Goal: Task Accomplishment & Management: Use online tool/utility

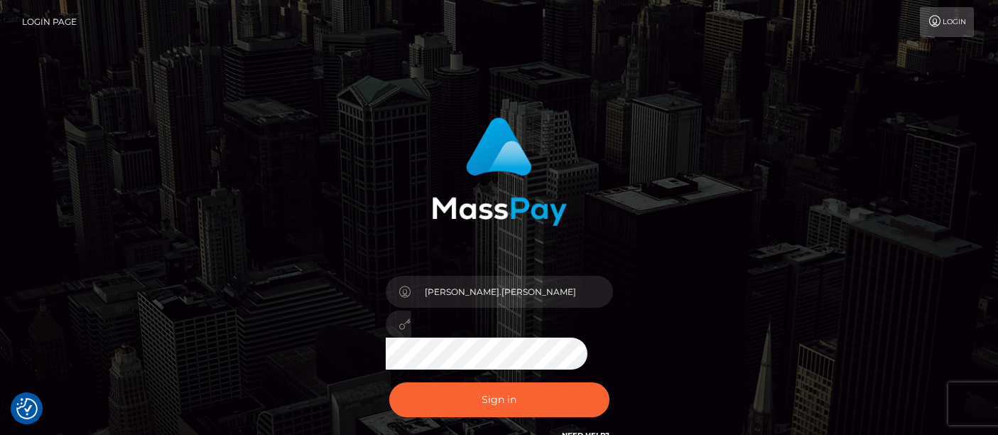
click at [484, 396] on button "Sign in" at bounding box center [499, 399] width 220 height 35
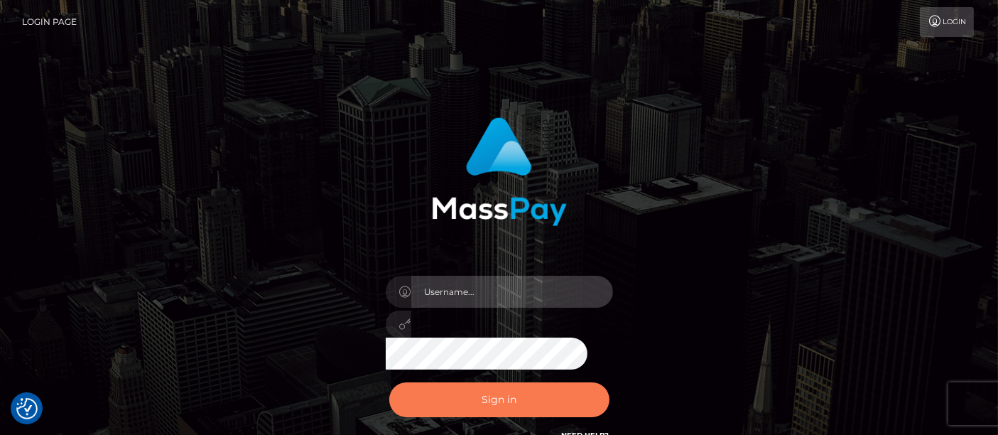
type input "matthew.wong"
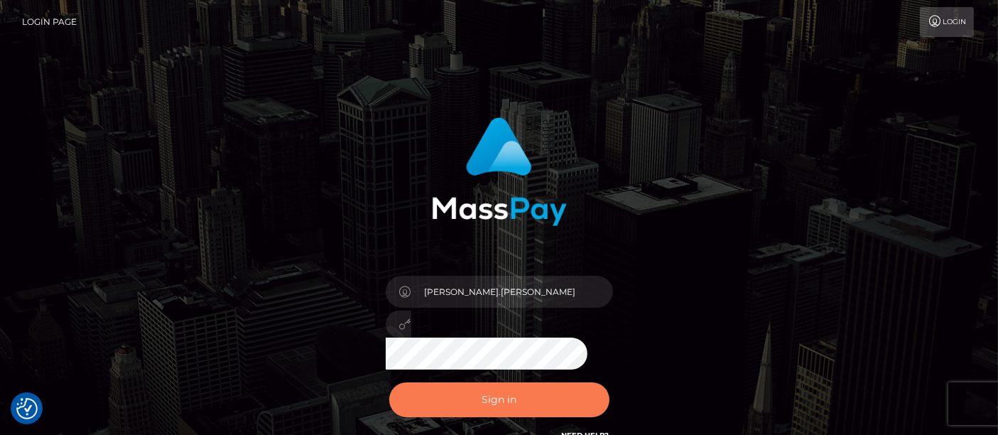
click at [484, 406] on button "Sign in" at bounding box center [499, 399] width 220 height 35
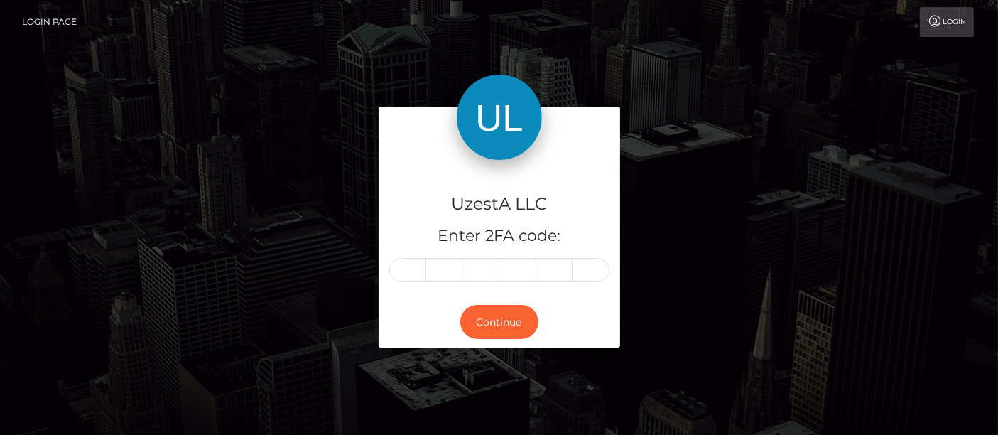
click at [406, 271] on input "text" at bounding box center [407, 270] width 37 height 24
type input "5"
type input "3"
type input "0"
type input "8"
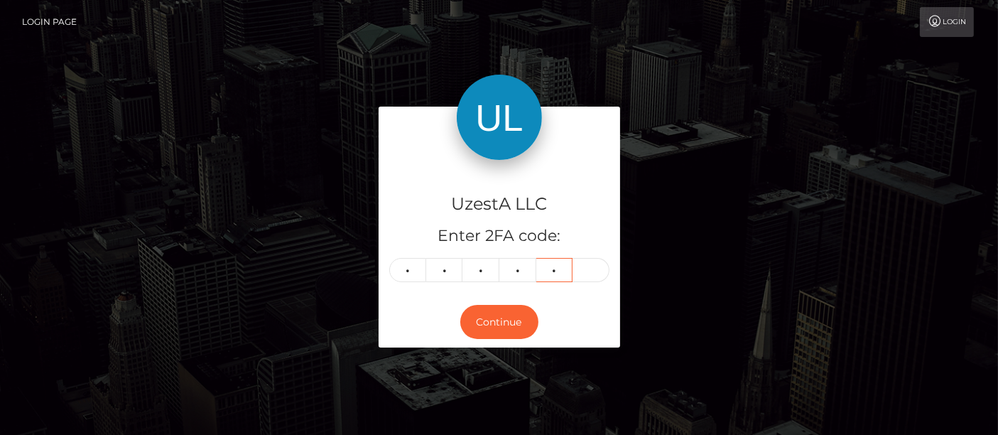
type input "4"
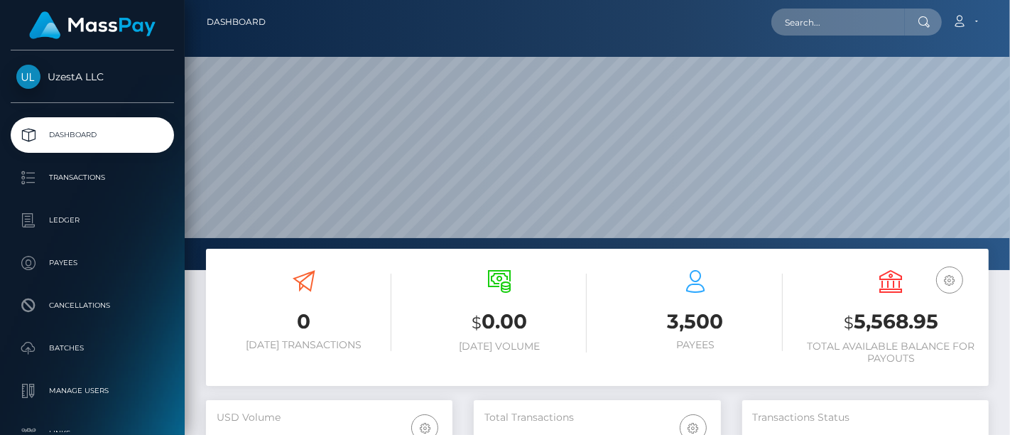
scroll to position [394, 0]
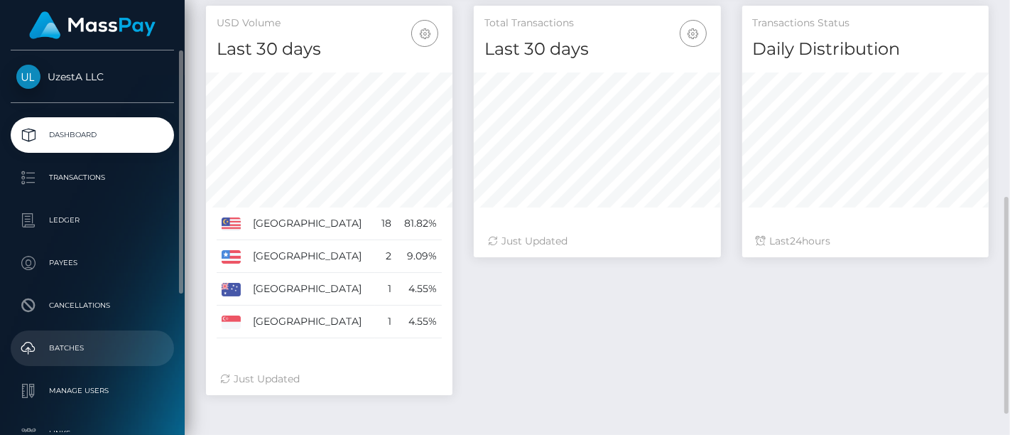
click at [62, 344] on p "Batches" at bounding box center [92, 347] width 152 height 21
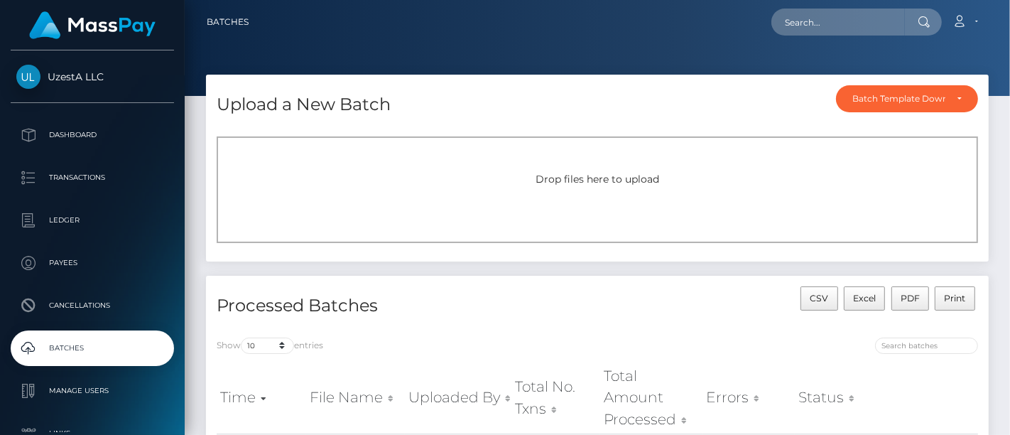
scroll to position [237, 0]
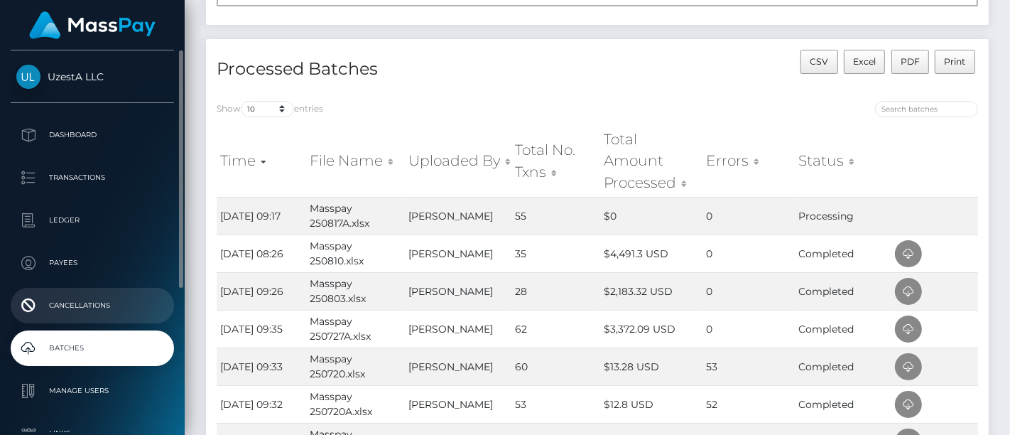
click at [124, 313] on p "Cancellations" at bounding box center [92, 305] width 152 height 21
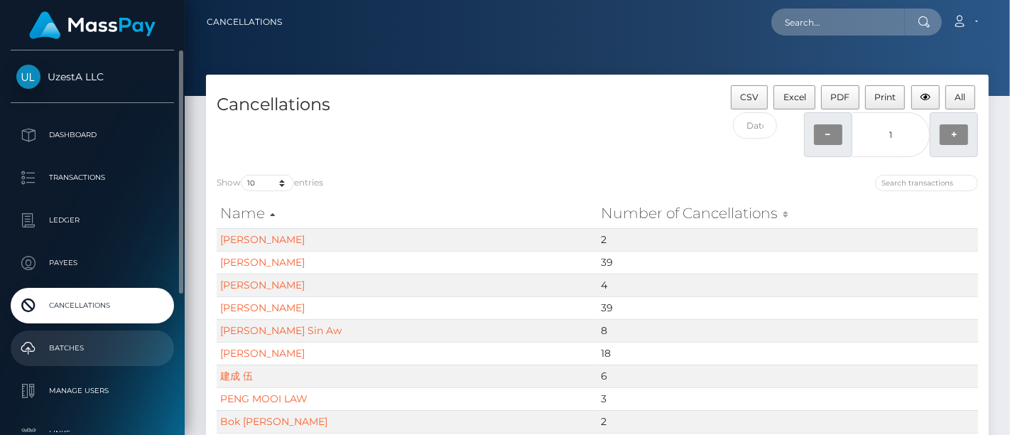
click at [77, 344] on p "Batches" at bounding box center [92, 347] width 152 height 21
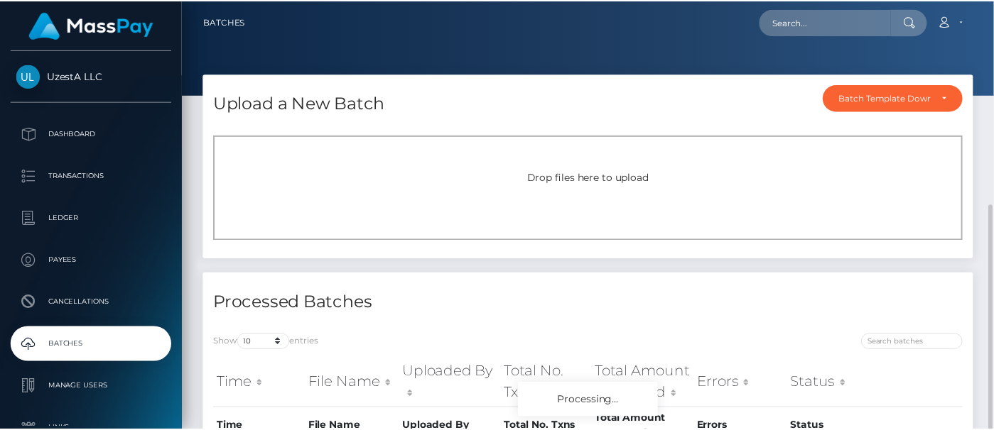
scroll to position [115, 0]
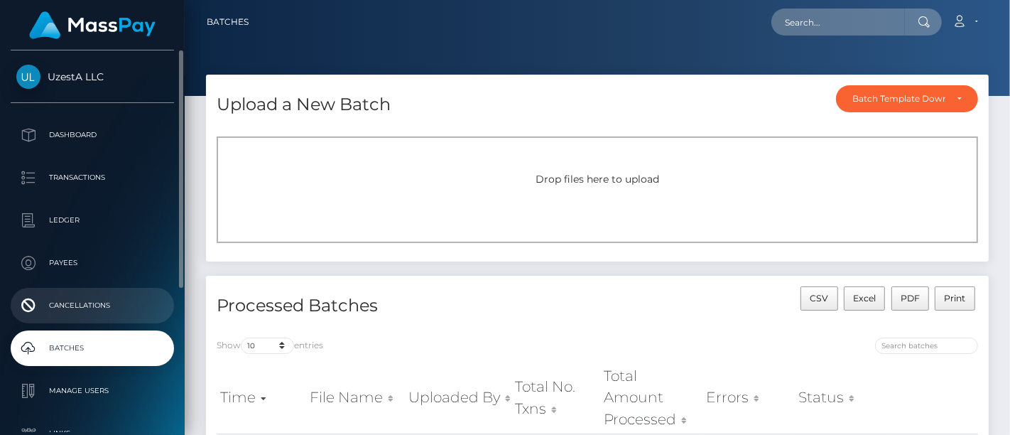
click at [48, 310] on p "Cancellations" at bounding box center [92, 305] width 152 height 21
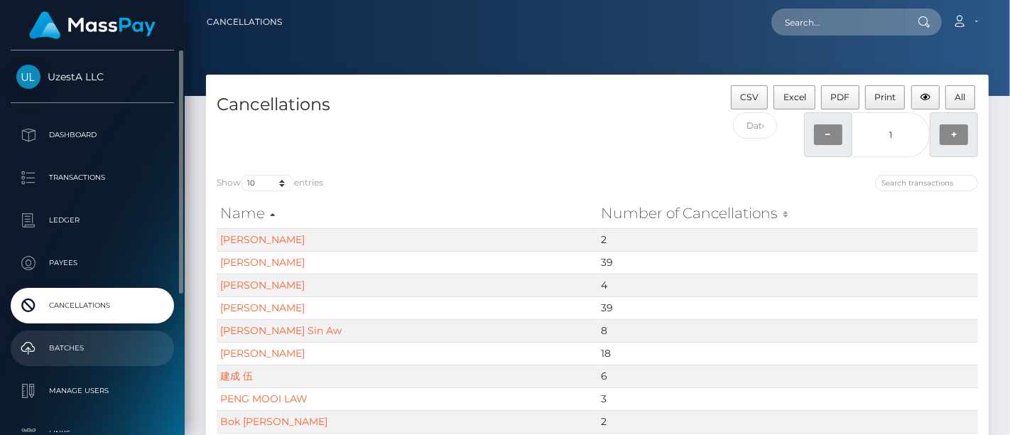
click at [75, 358] on p "Batches" at bounding box center [92, 347] width 152 height 21
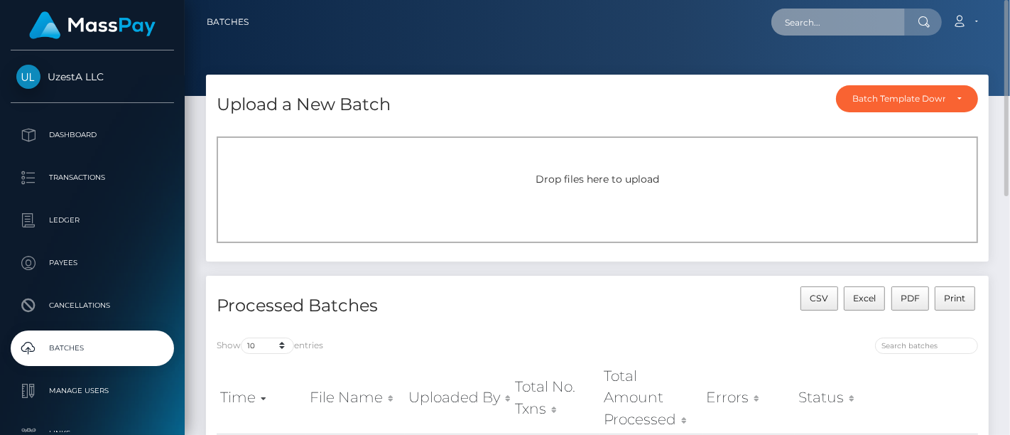
click at [832, 21] on input "text" at bounding box center [838, 22] width 134 height 27
paste input "4899721"
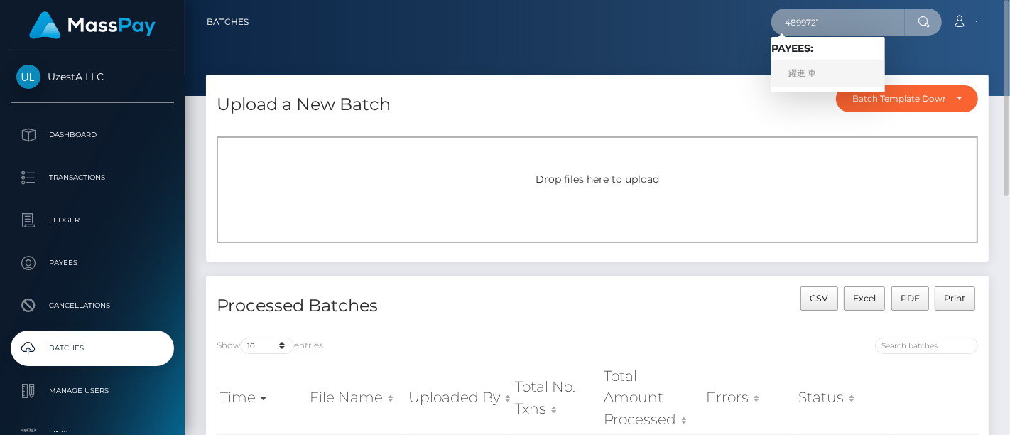
type input "4899721"
click at [799, 73] on link "躍進 車" at bounding box center [828, 73] width 114 height 26
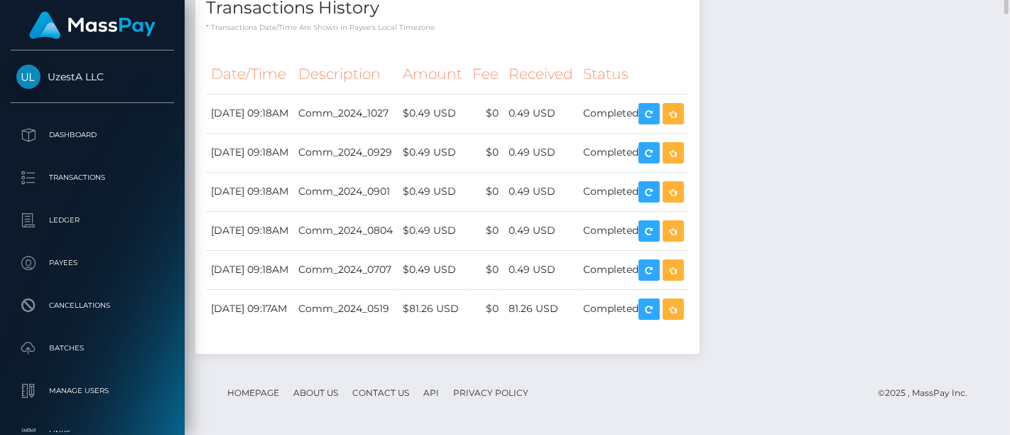
scroll to position [237, 0]
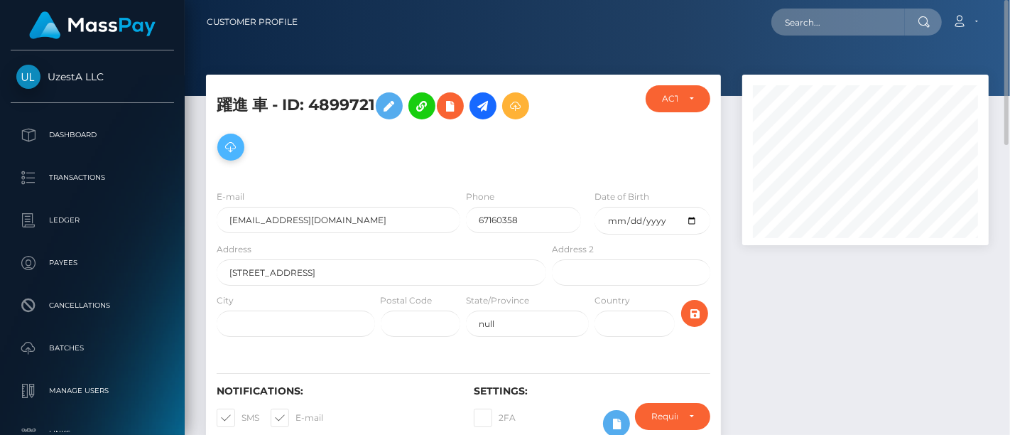
click at [229, 149] on icon at bounding box center [230, 148] width 17 height 18
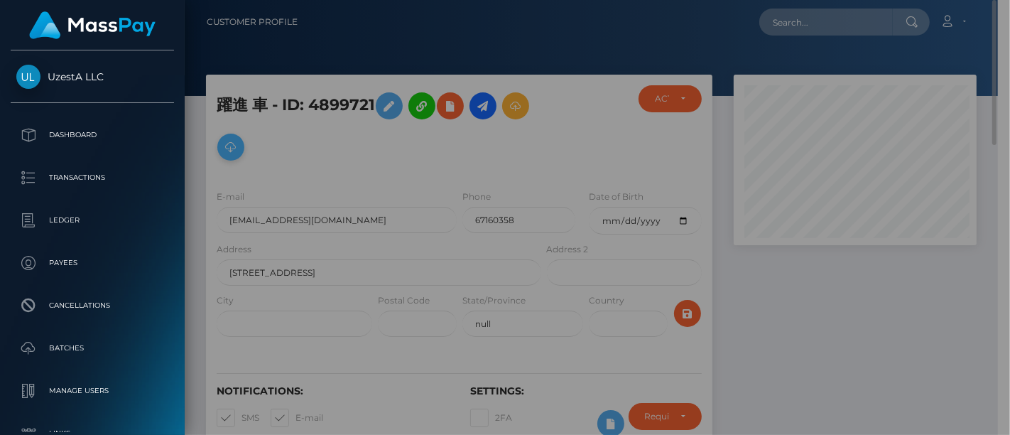
scroll to position [710098, 710026]
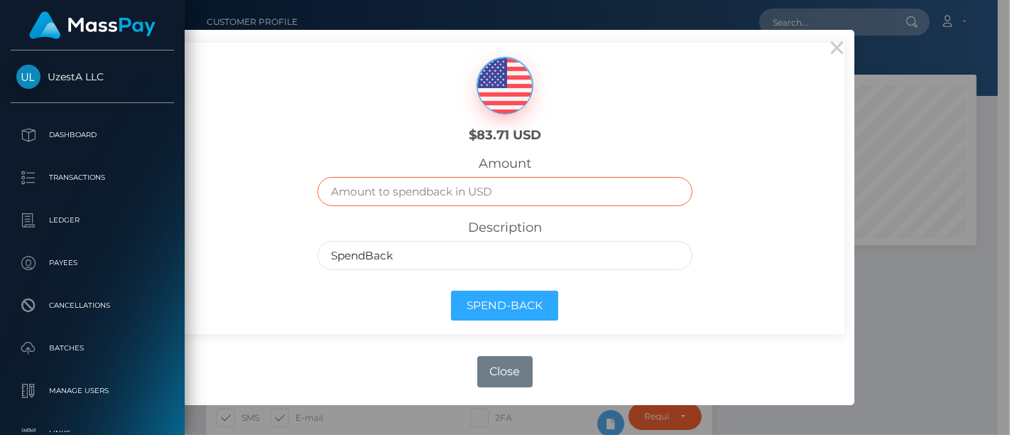
click at [450, 194] on input "text" at bounding box center [504, 191] width 374 height 29
type input "82"
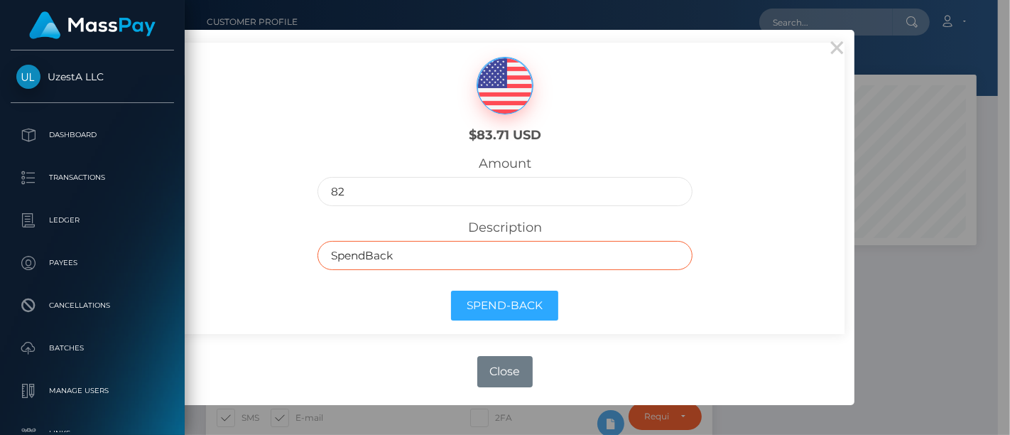
click at [597, 256] on input "SpendBack" at bounding box center [504, 255] width 374 height 29
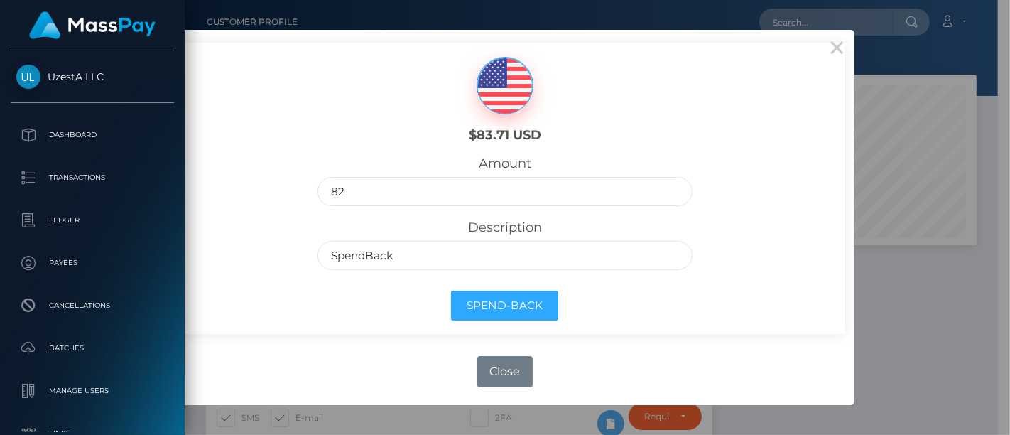
click at [198, 281] on div "$83.71 USD Amount 82 Description SpendBack Spend-Back" at bounding box center [504, 188] width 679 height 291
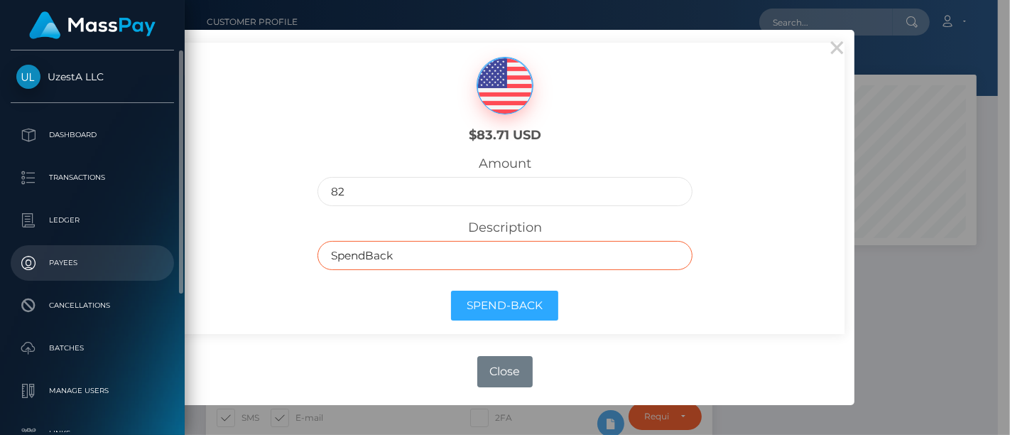
drag, startPoint x: 329, startPoint y: 252, endPoint x: 82, endPoint y: 264, distance: 246.8
click at [82, 264] on body "UzestA LLC Dashboard Transactions Ledger Payees Cancellations Links" at bounding box center [505, 217] width 1010 height 435
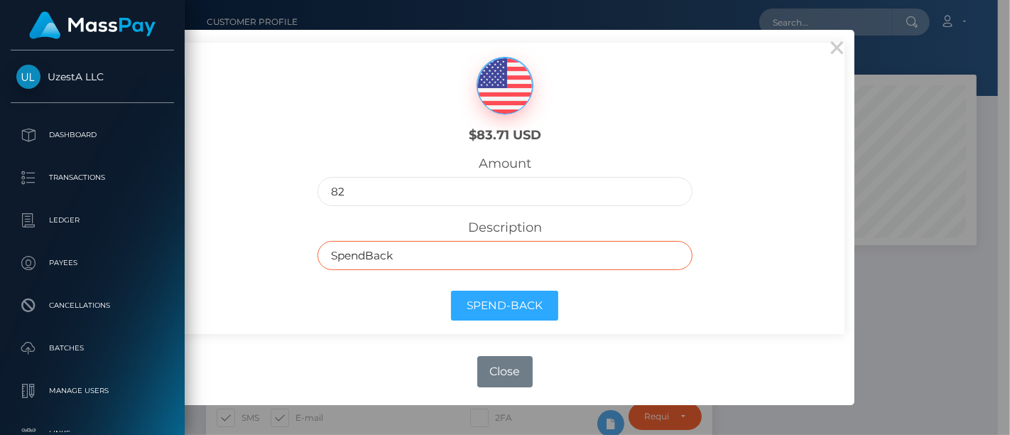
paste input "車小兰"
type input "車小兰"
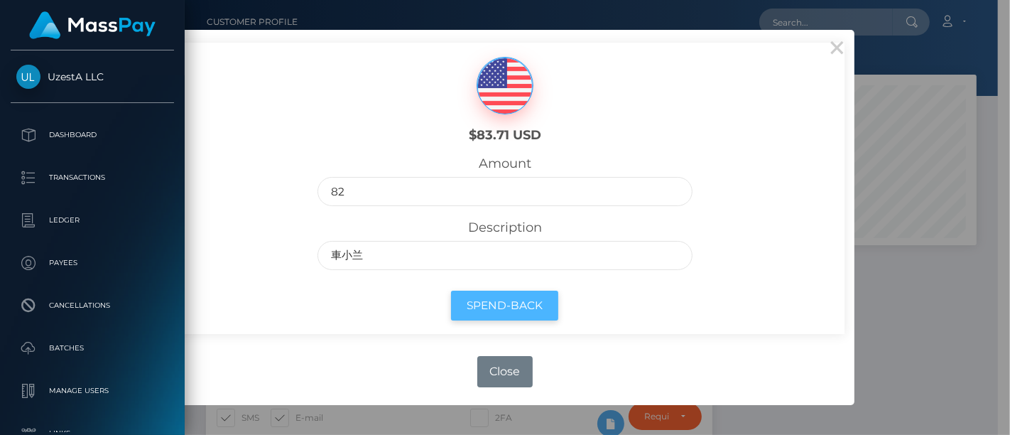
click at [507, 299] on button "Spend-Back" at bounding box center [504, 305] width 107 height 31
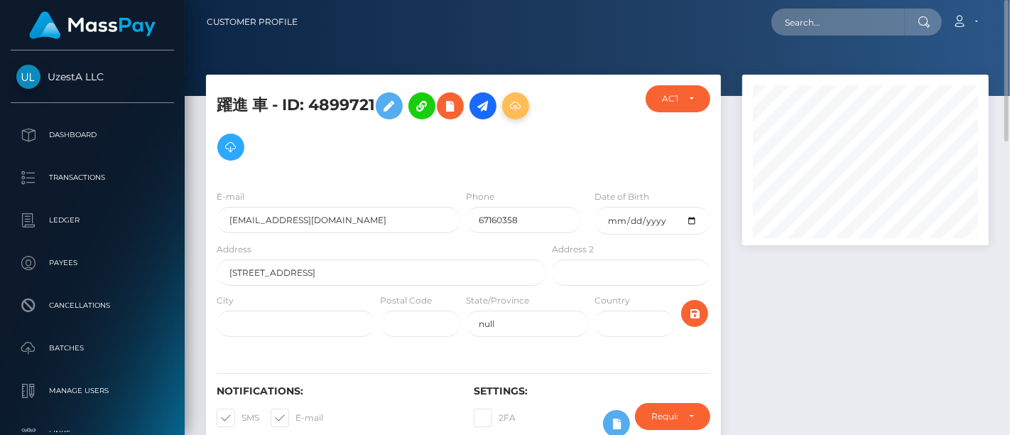
click at [524, 108] on icon at bounding box center [515, 106] width 17 height 18
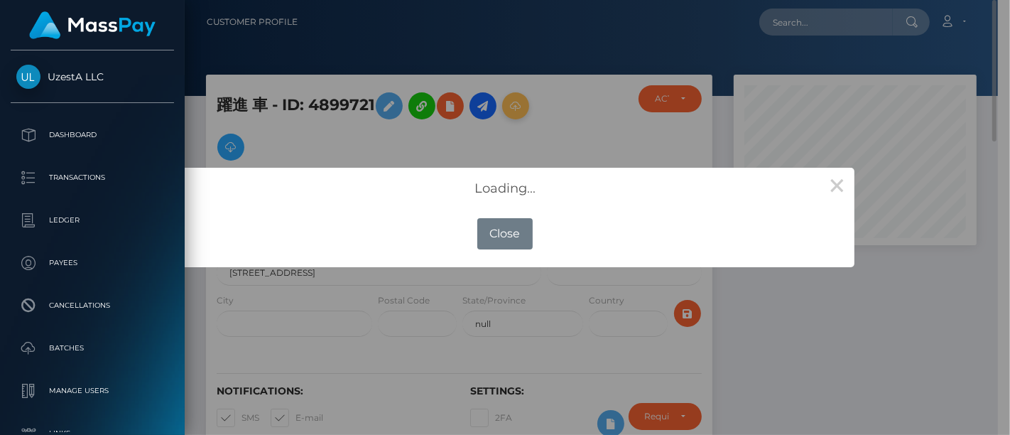
scroll to position [710098, 710026]
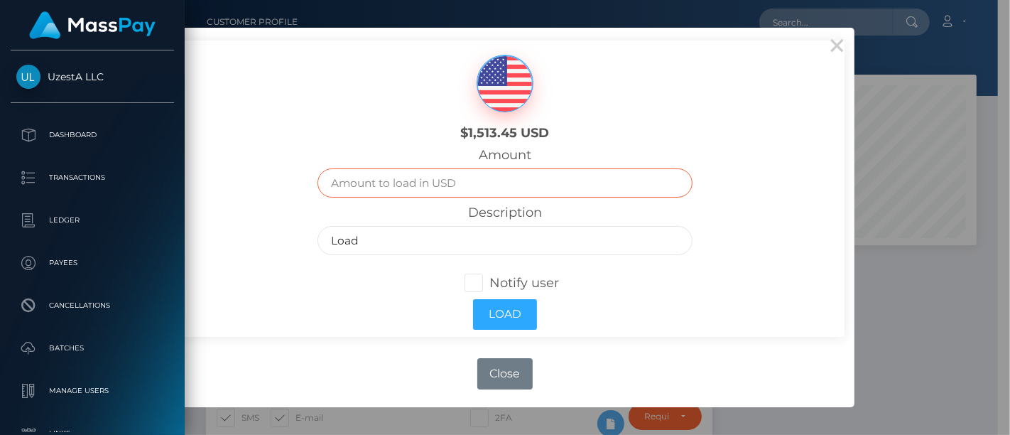
click at [428, 192] on input "text" at bounding box center [504, 182] width 374 height 29
type input "82"
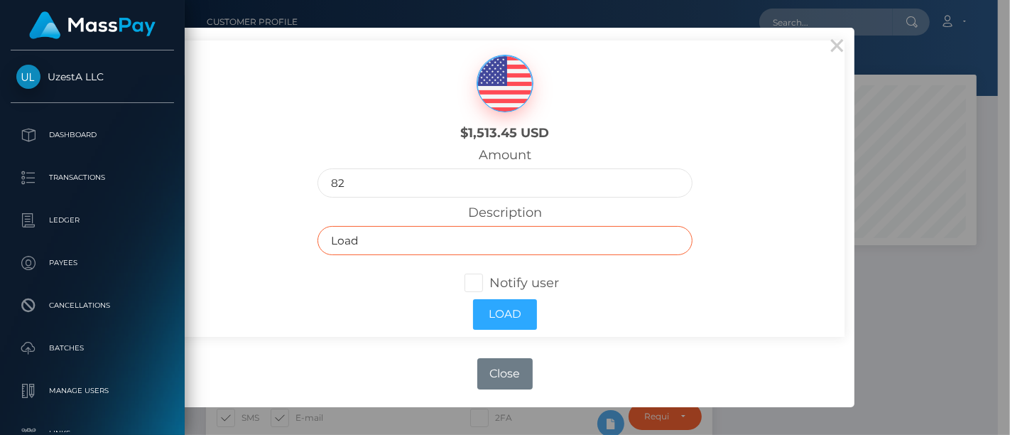
drag, startPoint x: 383, startPoint y: 240, endPoint x: 254, endPoint y: 238, distance: 128.6
click at [254, 238] on div "$1,513.45 USD Amount 82 Description Load Notify user Load" at bounding box center [504, 187] width 679 height 295
paste input "車小兰"
type input "車小兰"
click at [512, 322] on button "Load" at bounding box center [505, 314] width 64 height 31
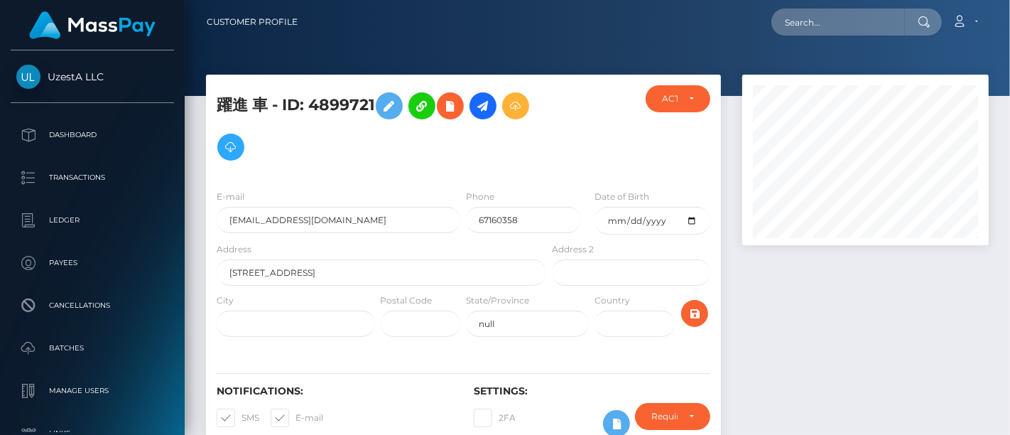
scroll to position [170, 246]
drag, startPoint x: 309, startPoint y: 108, endPoint x: 374, endPoint y: 108, distance: 64.6
click at [374, 108] on h5 "躍進 車 - ID: 4899721" at bounding box center [378, 126] width 322 height 82
copy h5 "4899721"
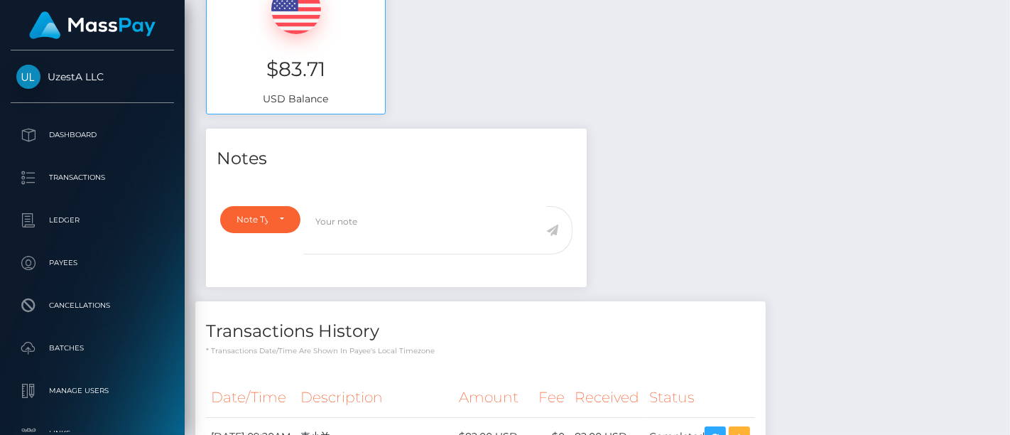
scroll to position [0, 0]
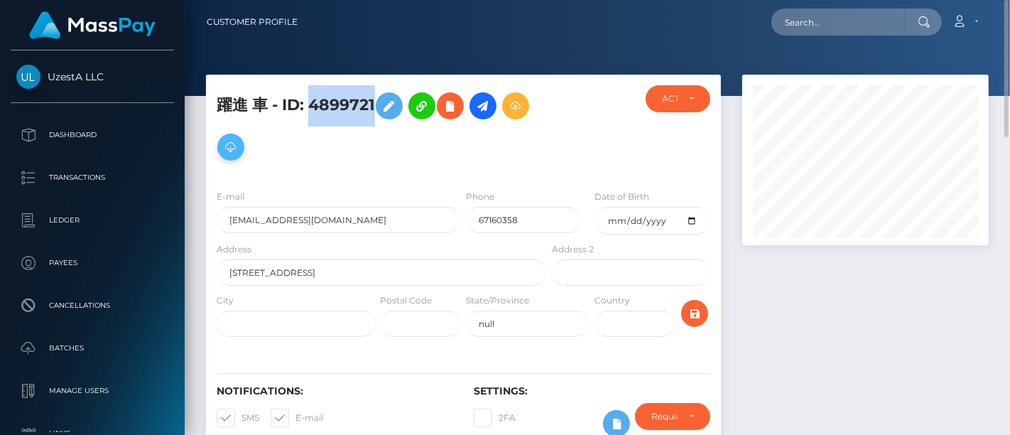
click at [232, 153] on icon at bounding box center [230, 148] width 17 height 18
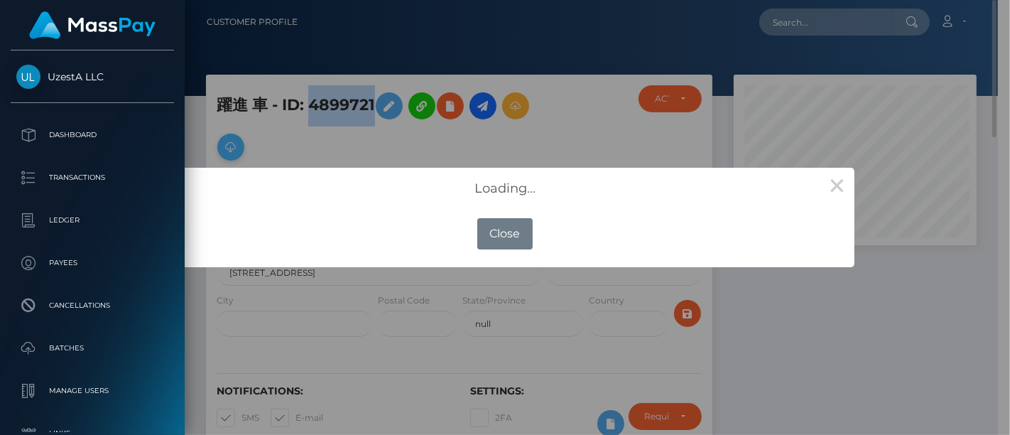
scroll to position [710098, 710026]
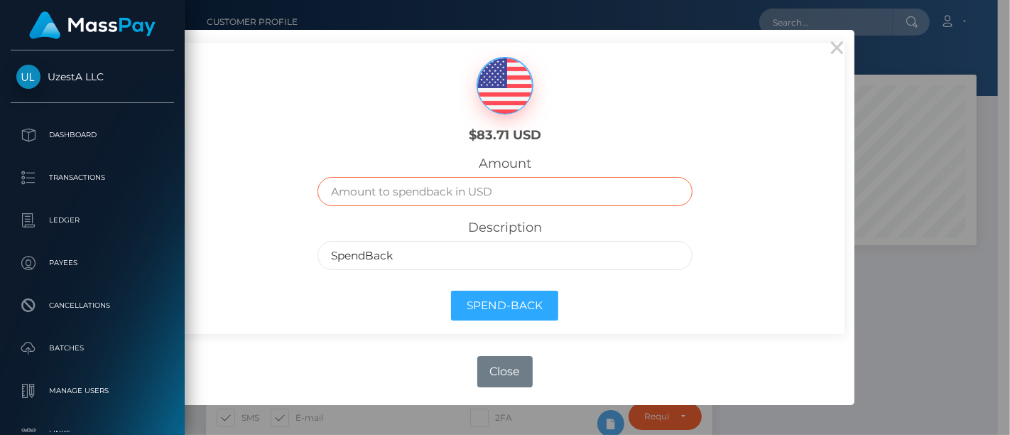
click at [452, 195] on input "text" at bounding box center [504, 191] width 374 height 29
type input "82"
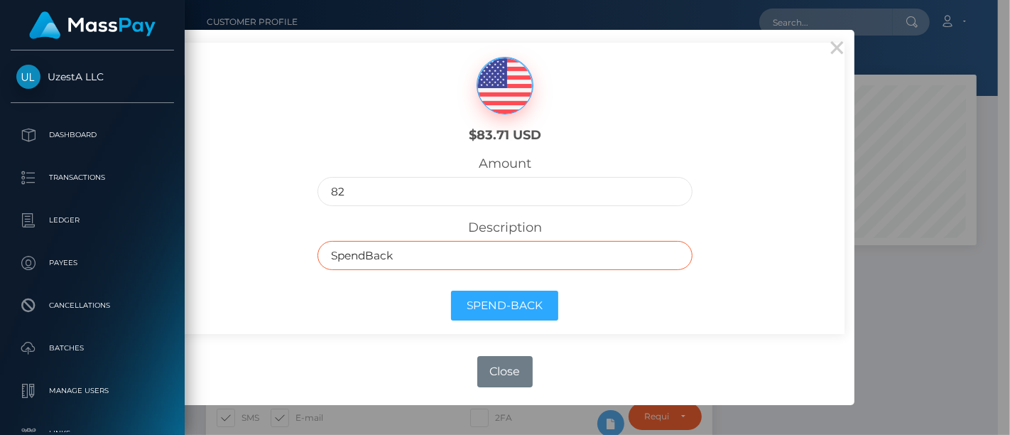
drag, startPoint x: 548, startPoint y: 249, endPoint x: 568, endPoint y: 271, distance: 29.7
click at [548, 249] on input "SpendBack" at bounding box center [504, 255] width 374 height 29
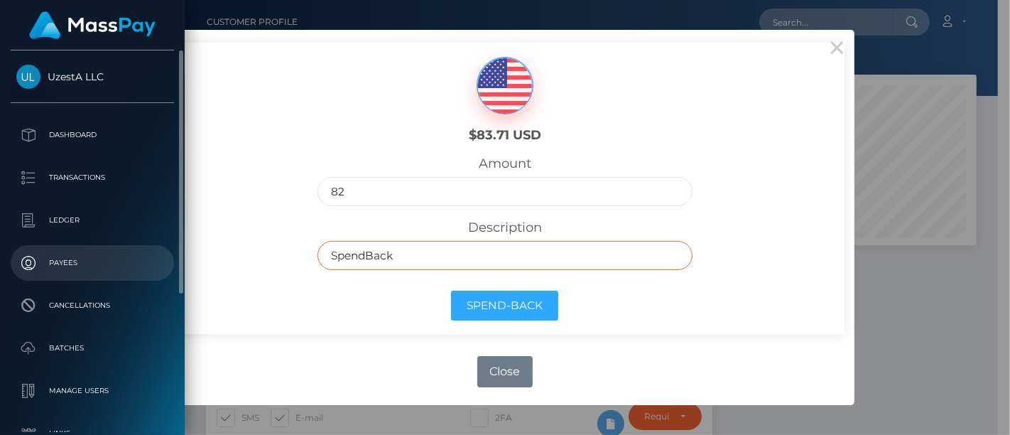
drag, startPoint x: 531, startPoint y: 256, endPoint x: 120, endPoint y: 254, distance: 411.2
click at [121, 254] on body "UzestA LLC Dashboard Transactions Ledger Payees Cancellations Links" at bounding box center [505, 217] width 1010 height 435
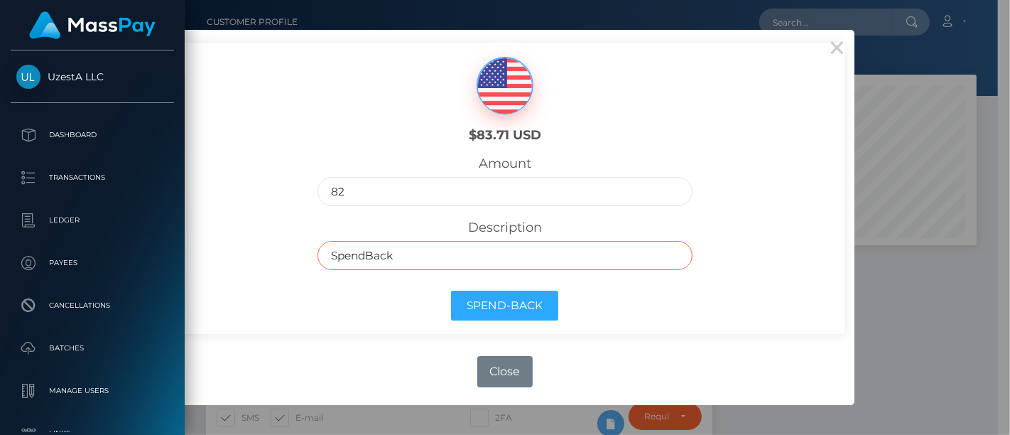
paste input "4899721"
drag, startPoint x: 296, startPoint y: 261, endPoint x: 237, endPoint y: 258, distance: 59.0
click at [237, 258] on div "$83.71 USD Amount 82 Description 4899721 Spend-Back" at bounding box center [504, 188] width 679 height 291
paste input "車小兰"
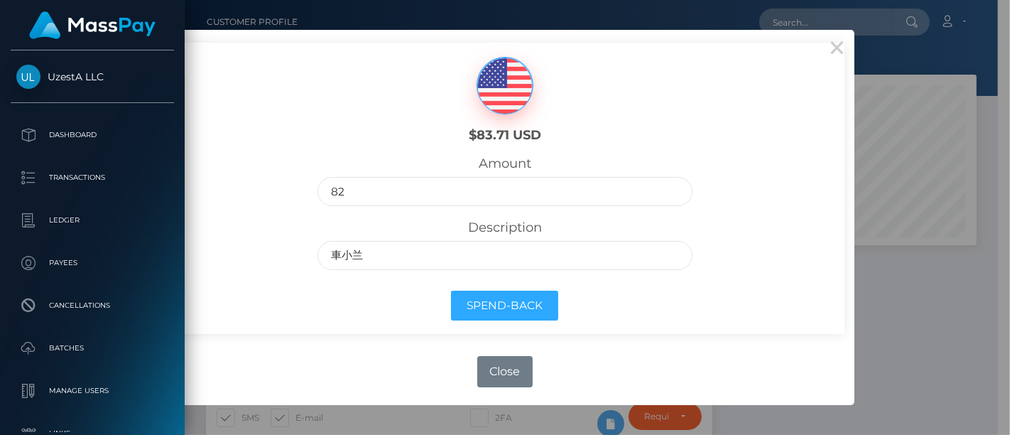
drag, startPoint x: 191, startPoint y: 271, endPoint x: 197, endPoint y: 278, distance: 9.6
click at [191, 271] on div "$83.71 USD Amount 82 Description 車小兰 Spend-Back" at bounding box center [504, 188] width 679 height 291
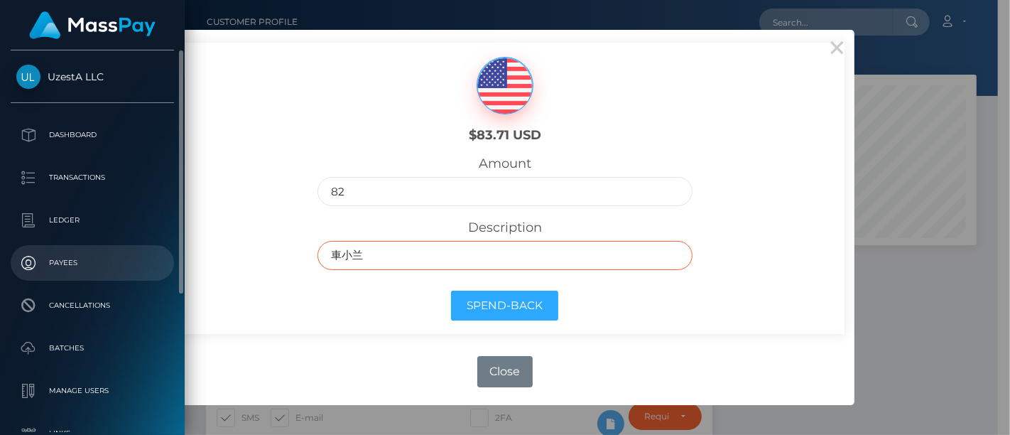
drag, startPoint x: 382, startPoint y: 251, endPoint x: 23, endPoint y: 261, distance: 359.5
click at [30, 261] on body "UzestA LLC Dashboard Transactions Ledger Payees Cancellations Links" at bounding box center [505, 217] width 1010 height 435
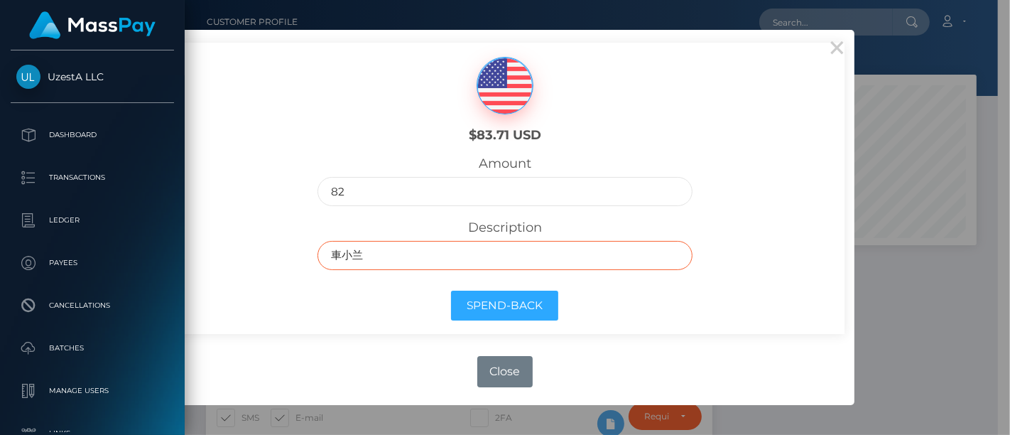
paste input "6535374"
type input "6535374 車小兰"
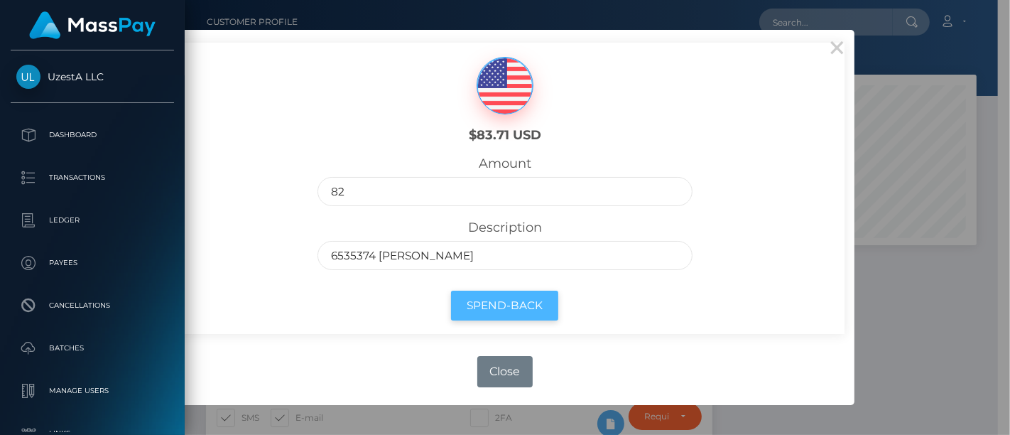
click at [529, 303] on button "Spend-Back" at bounding box center [504, 305] width 107 height 31
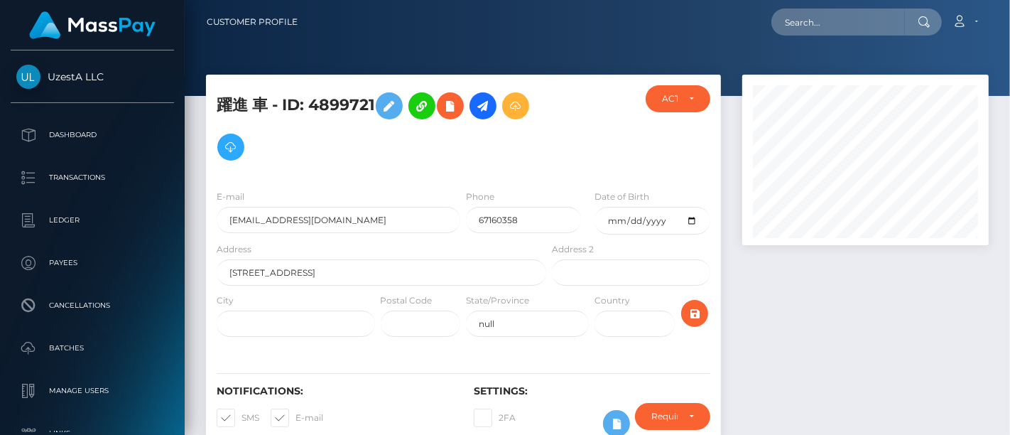
scroll to position [170, 246]
click at [808, 13] on input "text" at bounding box center [838, 22] width 134 height 27
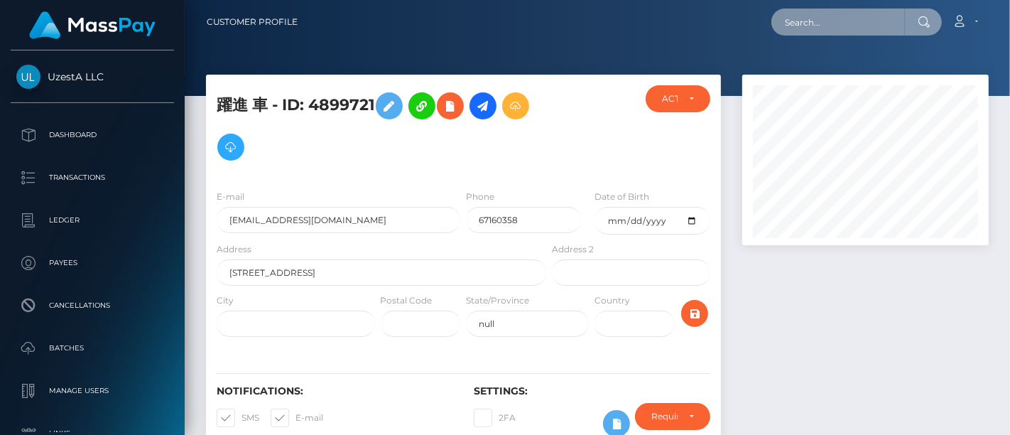
paste input "[EMAIL_ADDRESS][DOMAIN_NAME]"
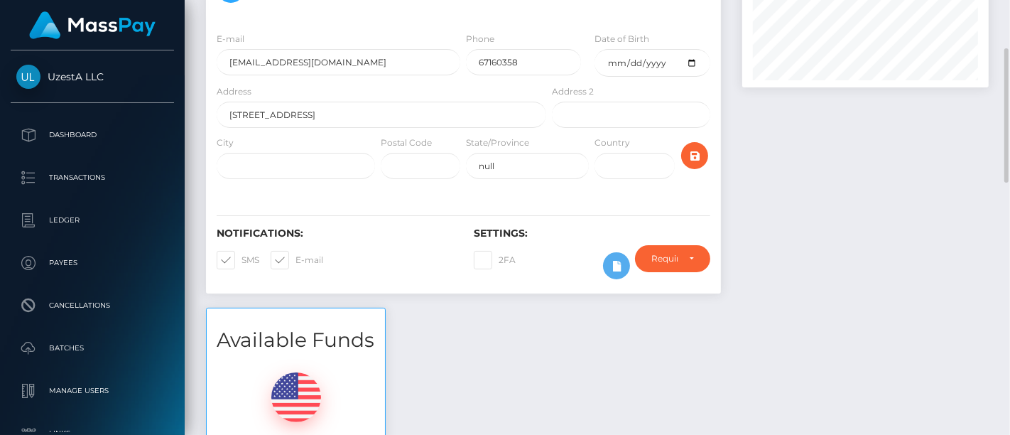
scroll to position [0, 0]
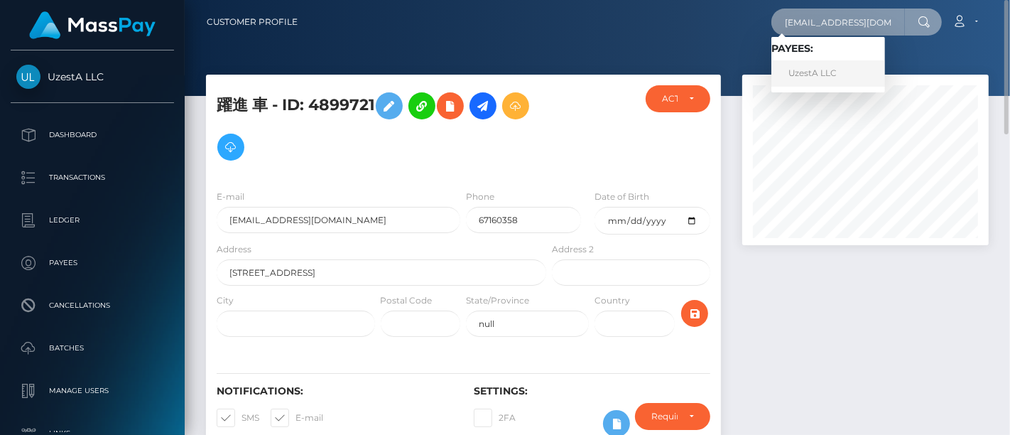
type input "[EMAIL_ADDRESS][DOMAIN_NAME]"
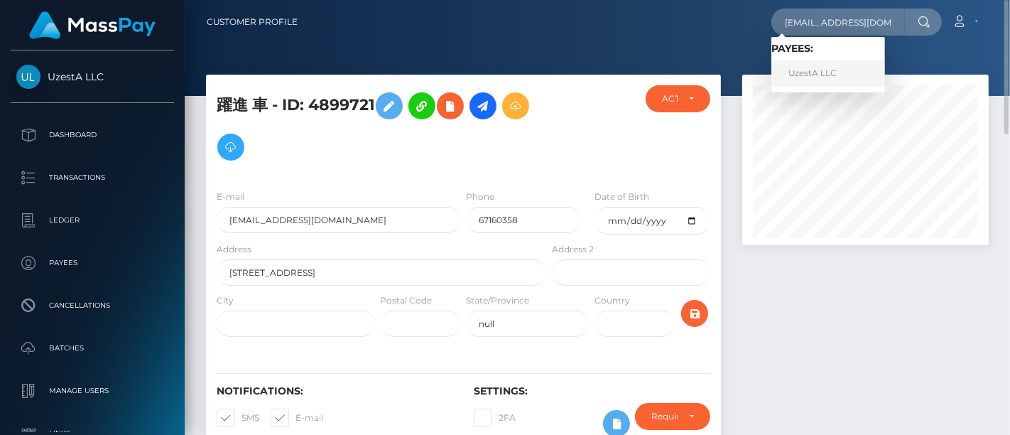
click at [818, 71] on link "UzestA LLC" at bounding box center [828, 73] width 114 height 26
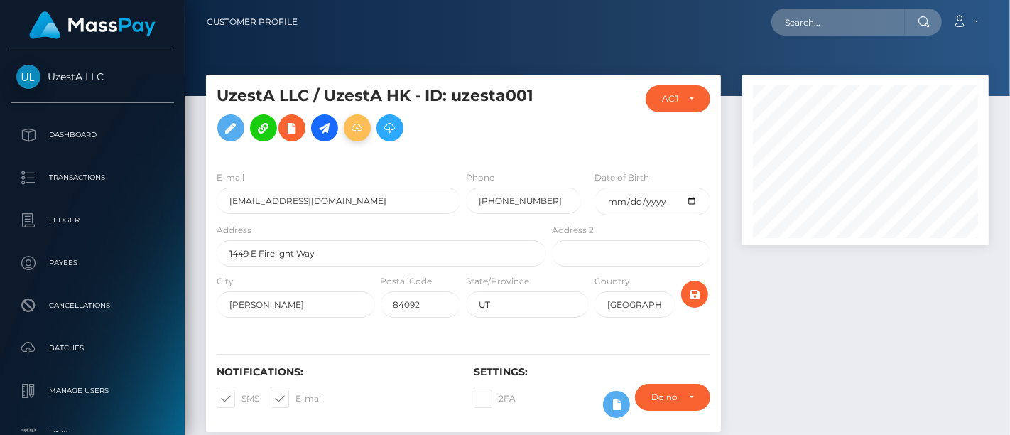
scroll to position [170, 246]
click at [357, 129] on icon at bounding box center [357, 128] width 17 height 18
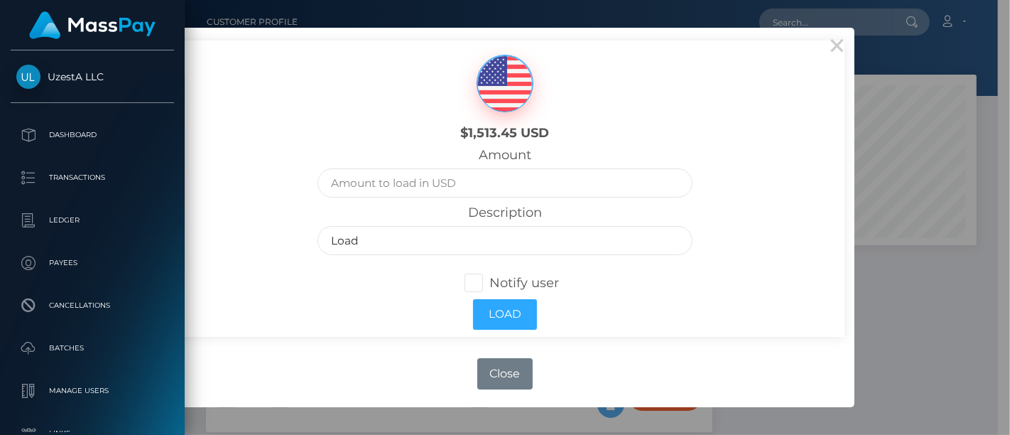
scroll to position [710098, 710026]
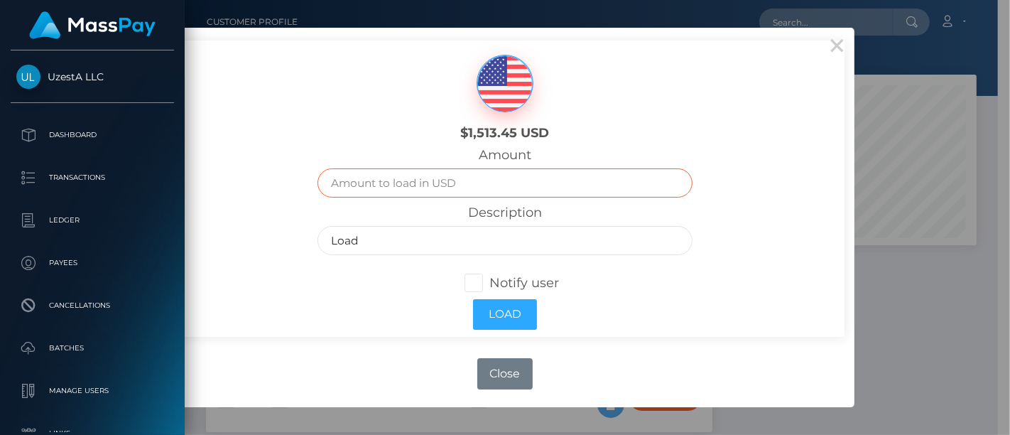
click at [359, 188] on input "text" at bounding box center [504, 182] width 374 height 29
type input "82"
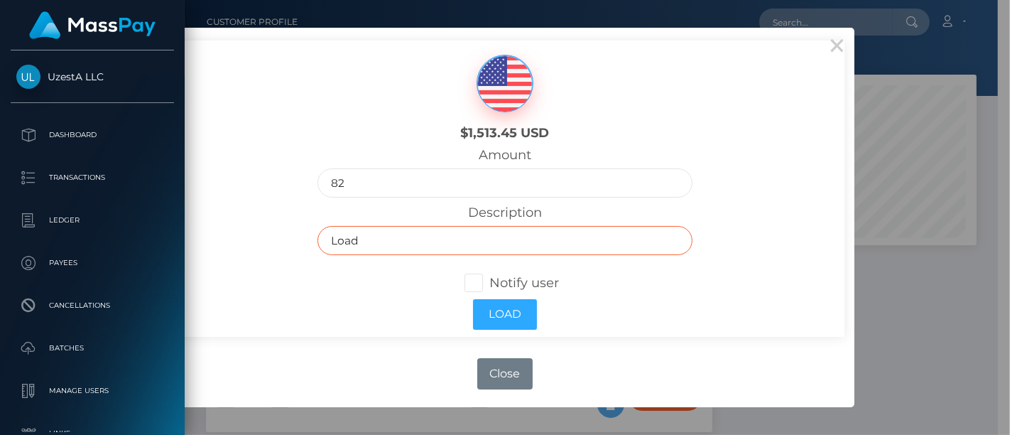
click at [369, 241] on input "Load" at bounding box center [504, 240] width 374 height 29
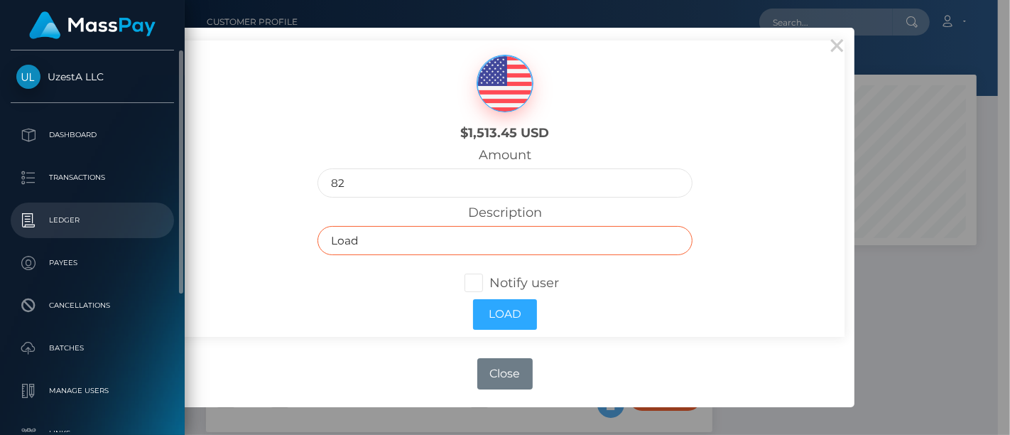
drag, startPoint x: 374, startPoint y: 239, endPoint x: 161, endPoint y: 234, distance: 212.4
click at [151, 235] on body "UzestA LLC Dashboard Transactions Ledger Payees Cancellations Links" at bounding box center [505, 217] width 1010 height 435
paste input "MASSPAY@uzesta.com"
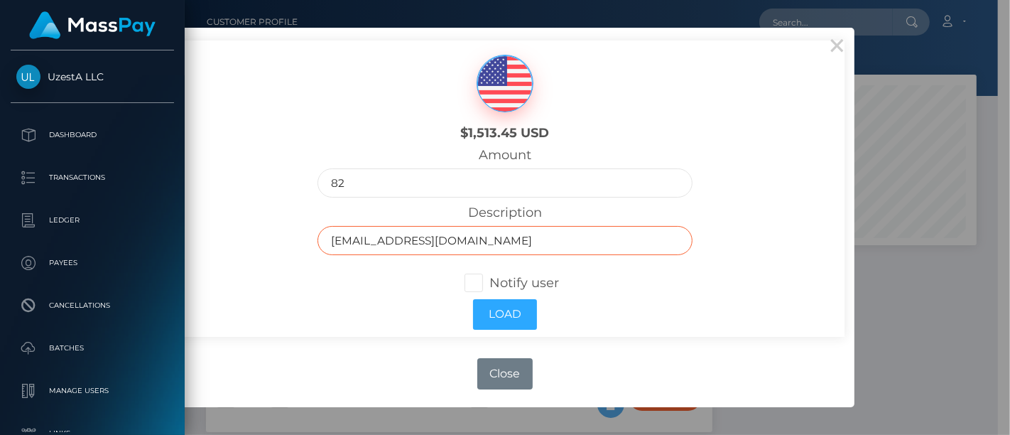
drag, startPoint x: 479, startPoint y: 249, endPoint x: 235, endPoint y: 246, distance: 243.6
click at [235, 246] on div "$1,513.45 USD Amount 82 Description MASSPAY@uzesta.com Notify user Load" at bounding box center [504, 187] width 679 height 295
paste input "6535374 車小兰"
type input "6535374 車小兰"
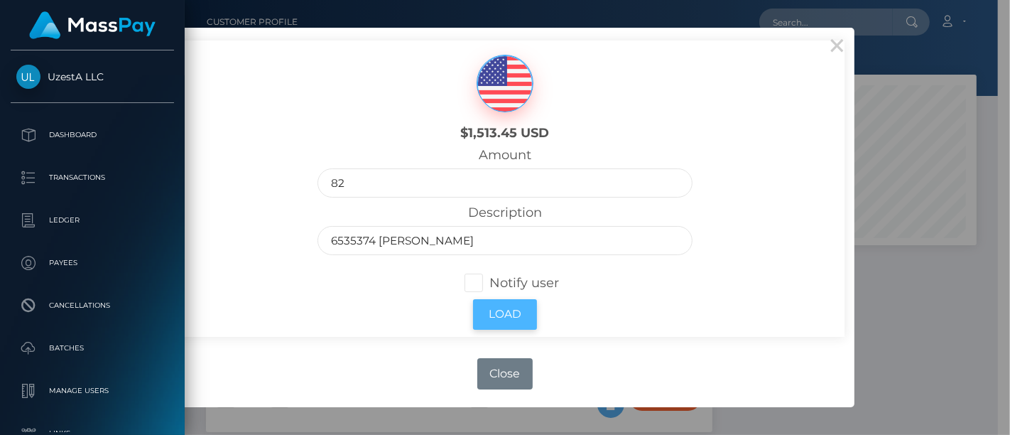
click at [489, 311] on button "Load" at bounding box center [505, 314] width 64 height 31
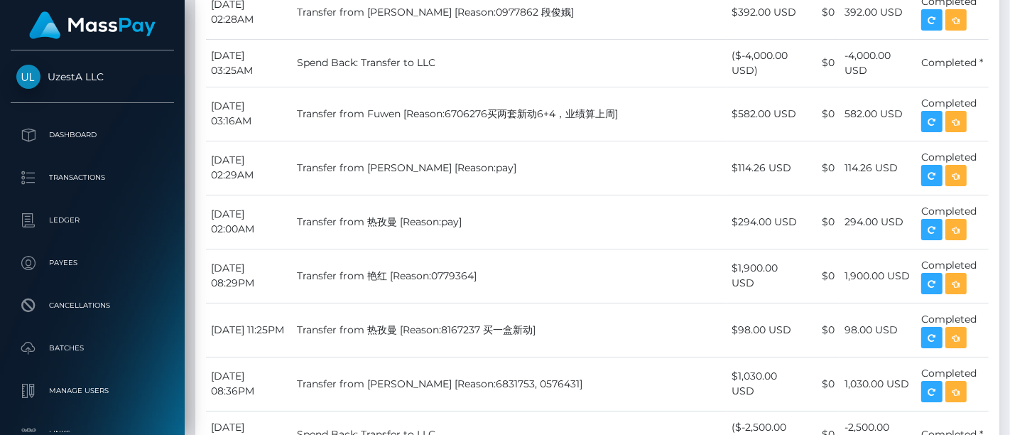
scroll to position [1499, 0]
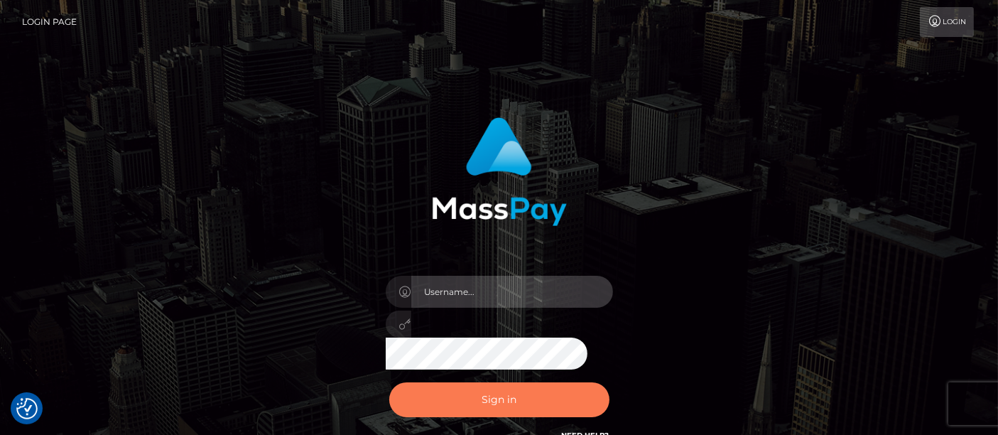
type input "[PERSON_NAME].[PERSON_NAME]"
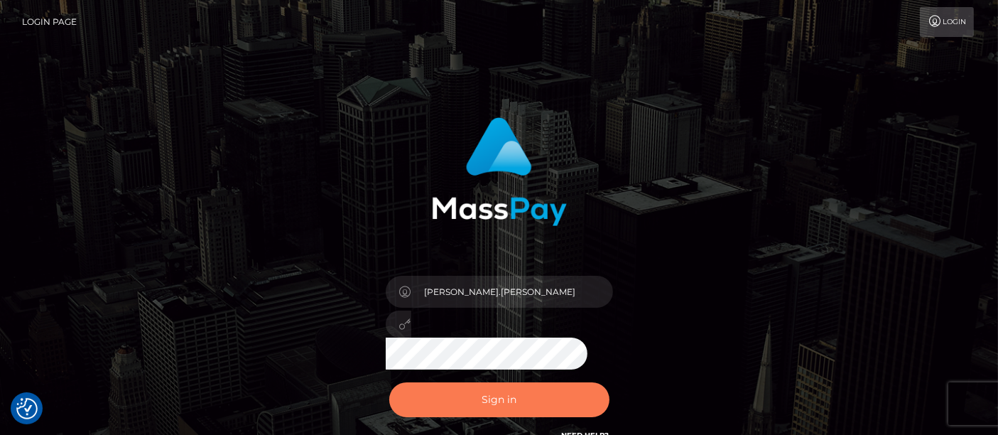
click at [520, 405] on button "Sign in" at bounding box center [499, 399] width 220 height 35
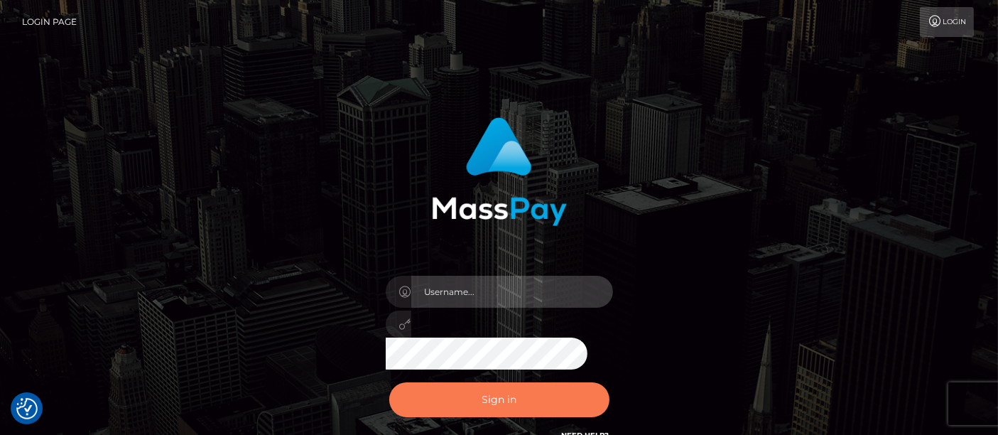
type input "[PERSON_NAME].[PERSON_NAME]"
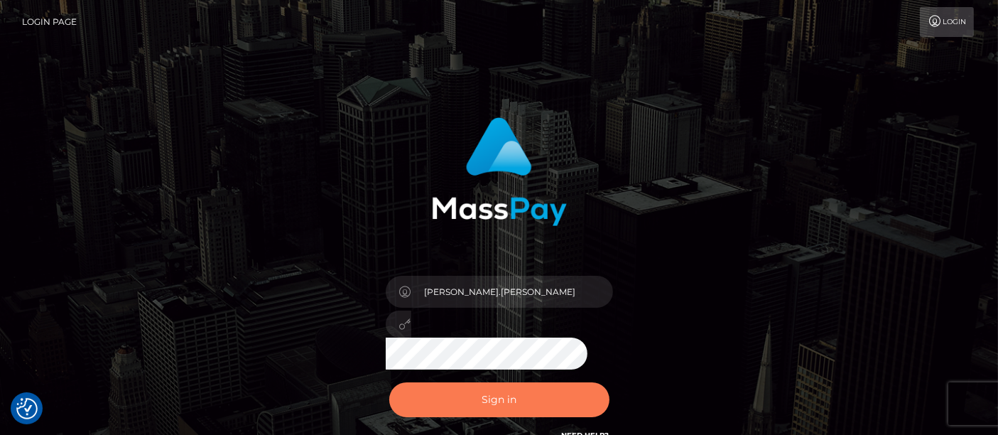
click at [499, 399] on button "Sign in" at bounding box center [499, 399] width 220 height 35
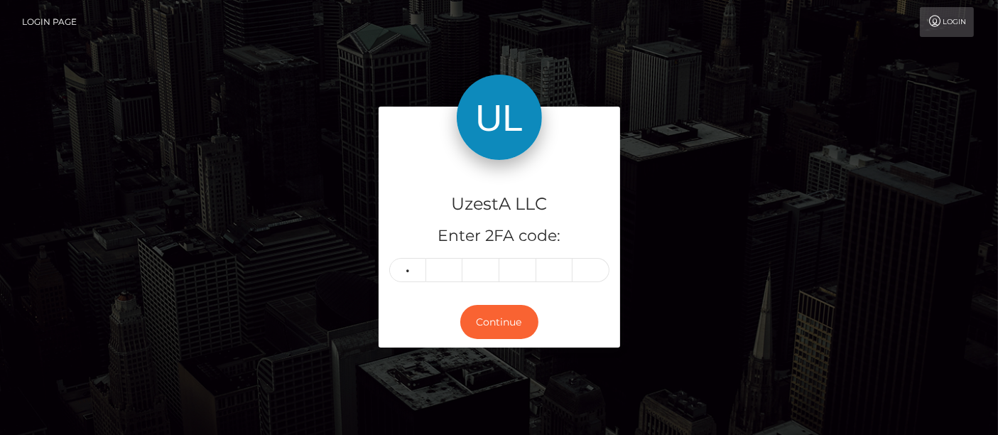
type input "2"
type input "0"
type input "2"
type input "1"
type input "0"
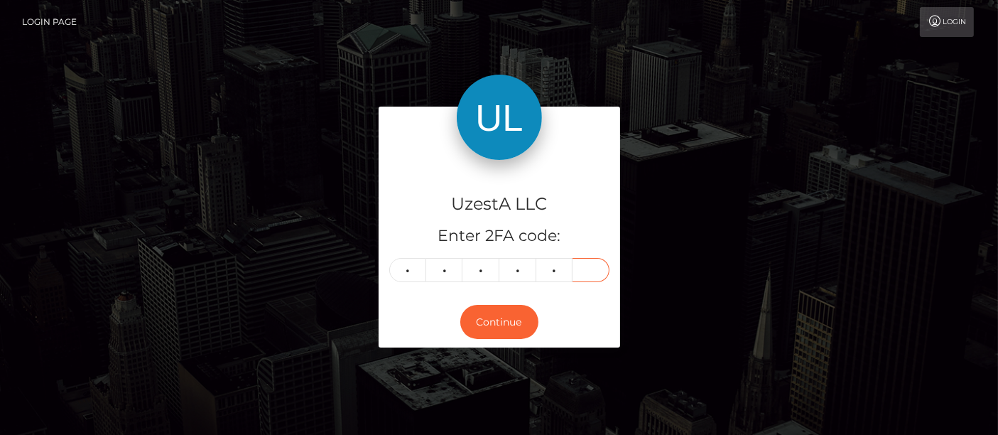
type input "6"
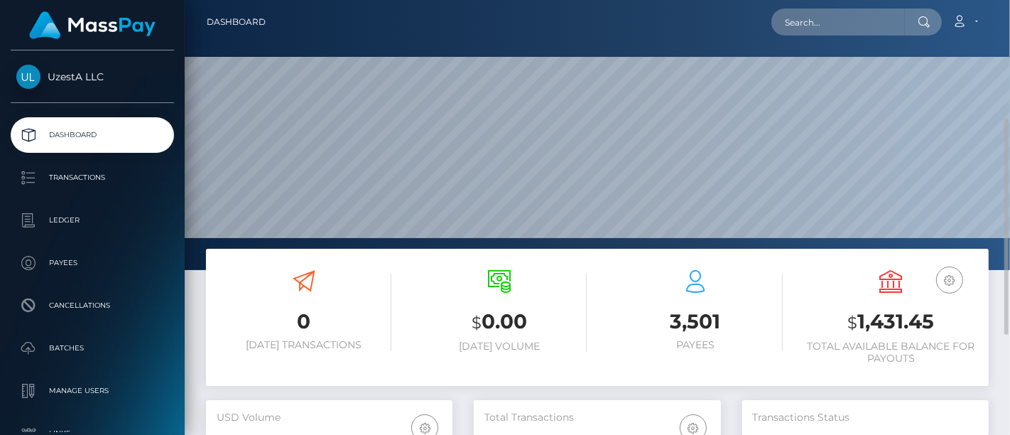
scroll to position [79, 0]
